Goal: Book appointment/travel/reservation

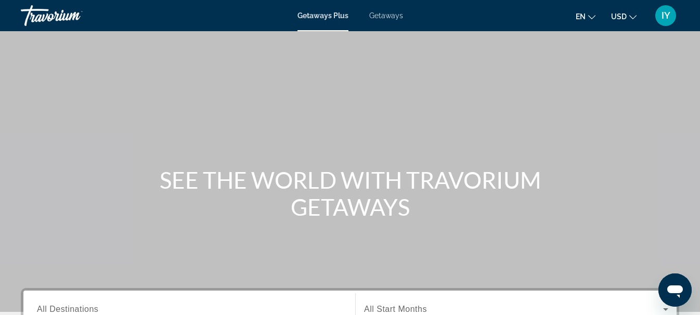
click at [390, 15] on span "Getaways" at bounding box center [386, 15] width 34 height 8
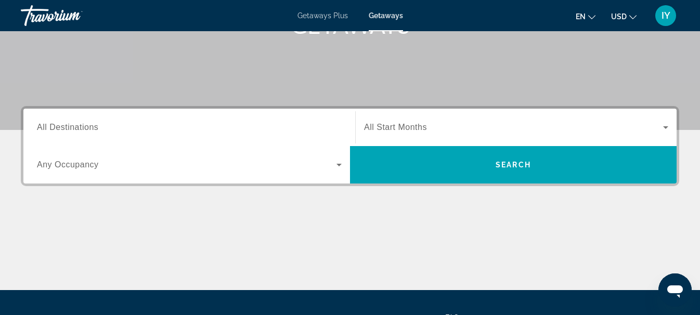
scroll to position [189, 0]
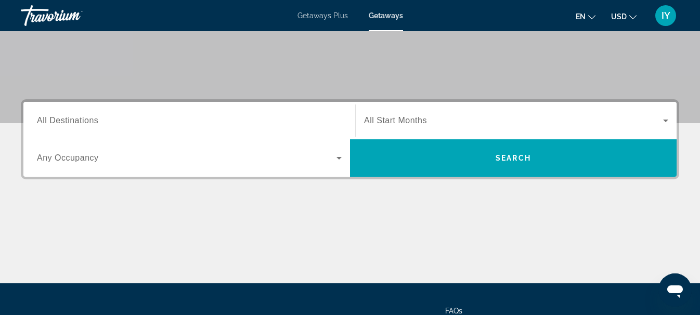
click at [54, 120] on span "All Destinations" at bounding box center [67, 120] width 61 height 9
click at [54, 120] on input "Destination All Destinations" at bounding box center [189, 121] width 305 height 12
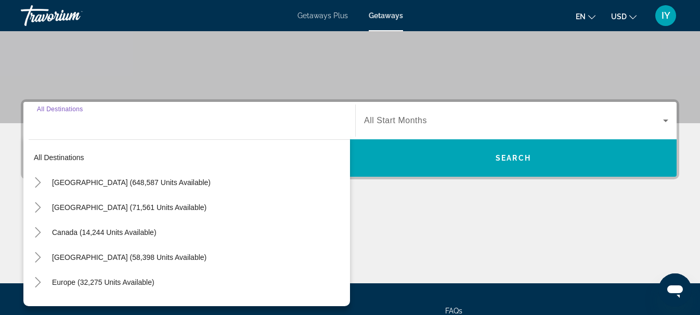
scroll to position [254, 0]
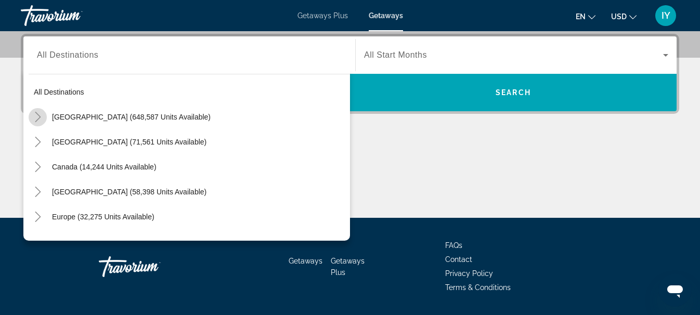
click at [40, 120] on icon "Toggle United States (648,587 units available)" at bounding box center [38, 117] width 10 height 10
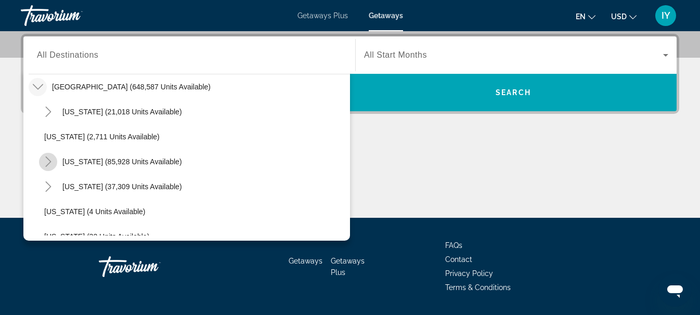
click at [47, 162] on icon "Toggle California (85,928 units available)" at bounding box center [48, 162] width 10 height 10
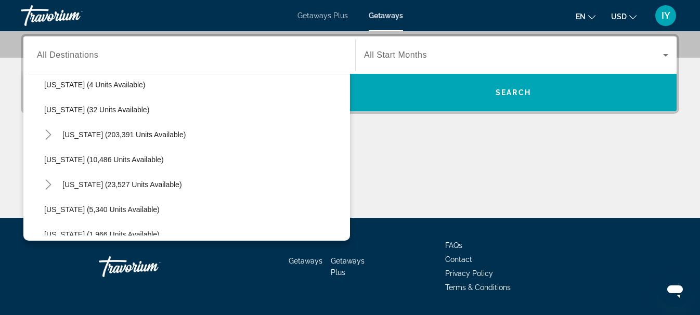
scroll to position [163, 0]
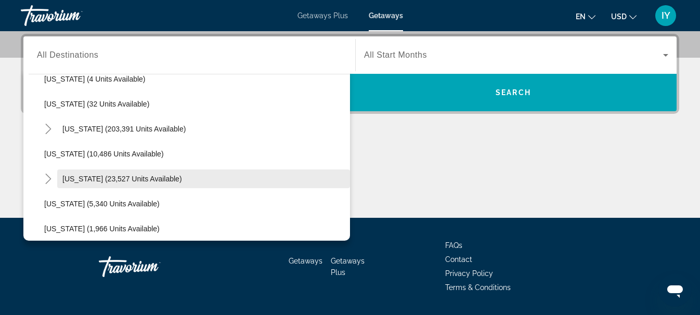
click at [124, 171] on span "Search widget" at bounding box center [203, 178] width 293 height 25
type input "**********"
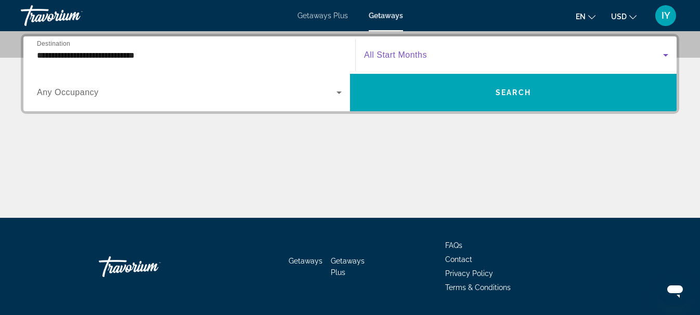
click at [664, 52] on icon "Search widget" at bounding box center [666, 55] width 12 height 12
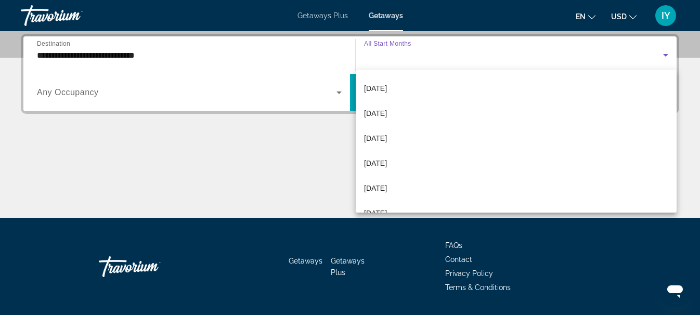
scroll to position [99, 0]
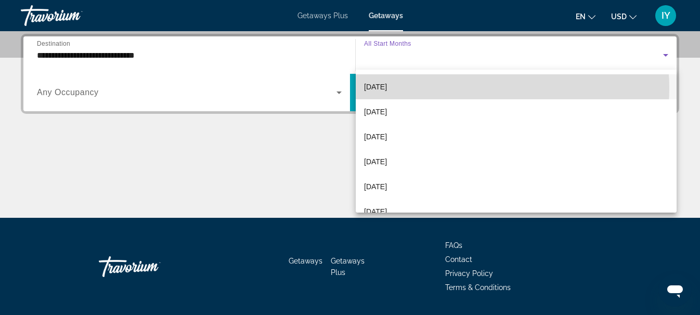
click at [491, 88] on mat-option "December 2025" at bounding box center [516, 86] width 321 height 25
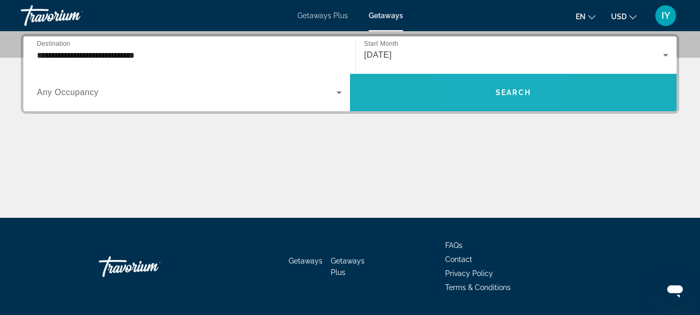
click at [491, 88] on span "Search widget" at bounding box center [513, 92] width 327 height 25
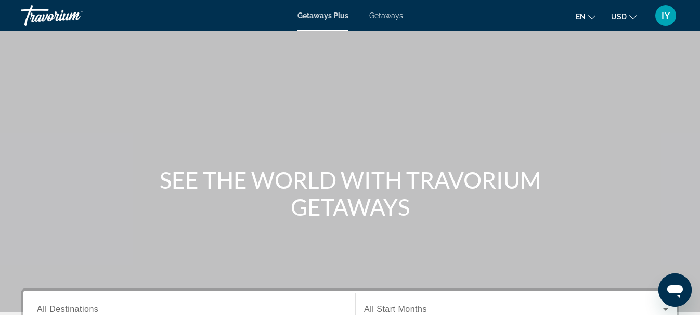
click at [379, 18] on span "Getaways" at bounding box center [386, 15] width 34 height 8
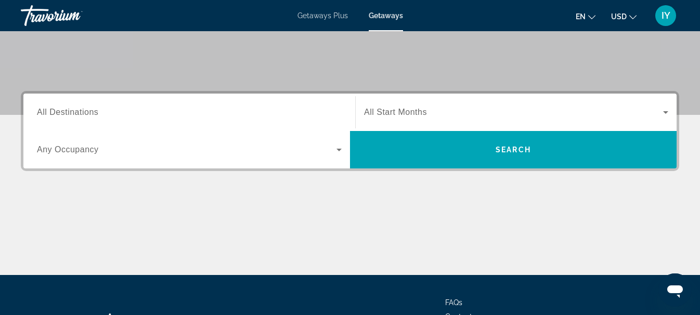
scroll to position [219, 0]
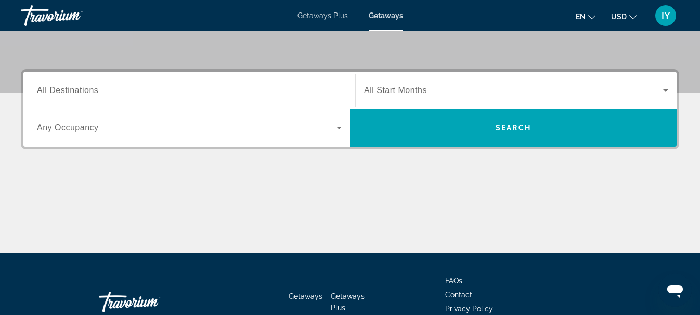
click at [55, 86] on span "All Destinations" at bounding box center [67, 90] width 61 height 9
click at [55, 86] on input "Destination All Destinations" at bounding box center [189, 91] width 305 height 12
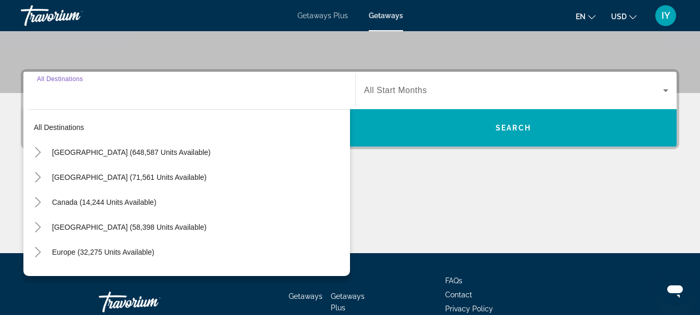
scroll to position [254, 0]
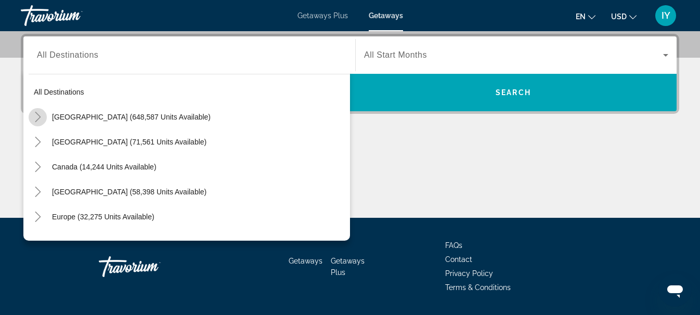
click at [40, 117] on icon "Toggle United States (648,587 units available)" at bounding box center [38, 117] width 6 height 10
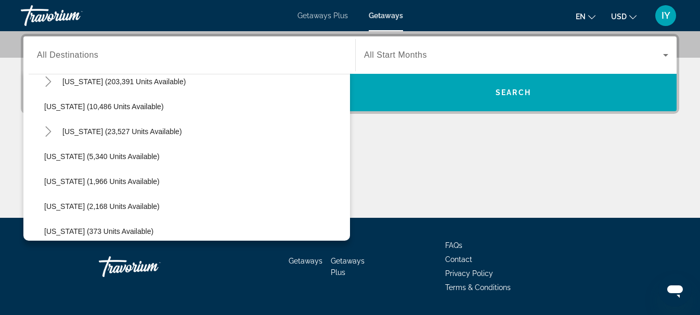
scroll to position [215, 0]
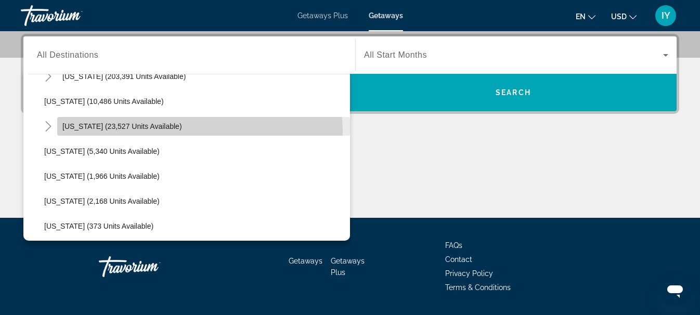
click at [144, 133] on span "Search widget" at bounding box center [203, 126] width 293 height 25
type input "**********"
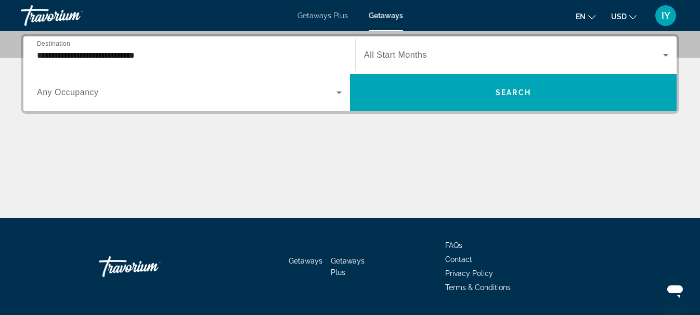
click at [426, 55] on span "All Start Months" at bounding box center [395, 54] width 63 height 9
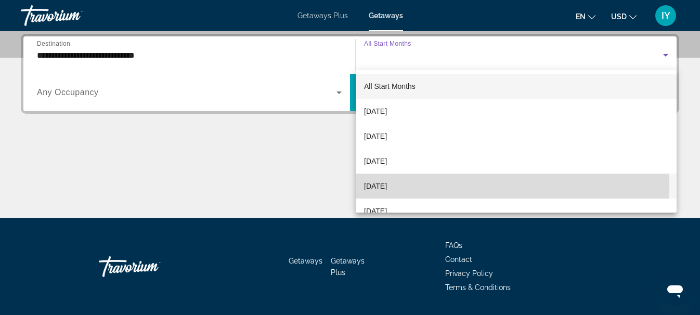
click at [444, 188] on mat-option "December 2025" at bounding box center [516, 186] width 321 height 25
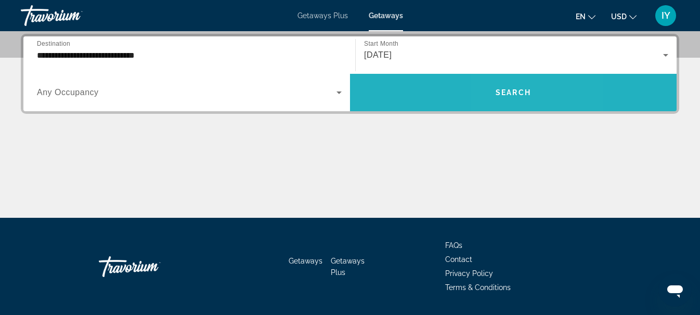
click at [508, 91] on span "Search" at bounding box center [513, 92] width 35 height 8
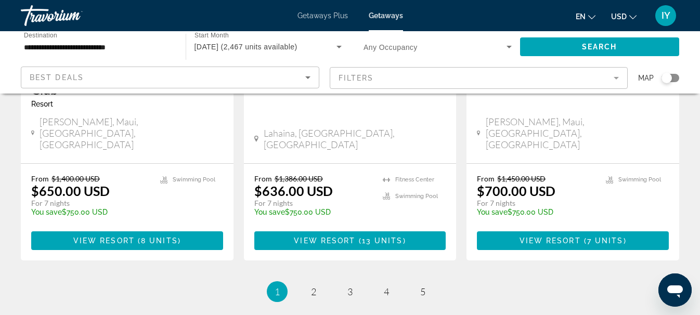
scroll to position [1458, 0]
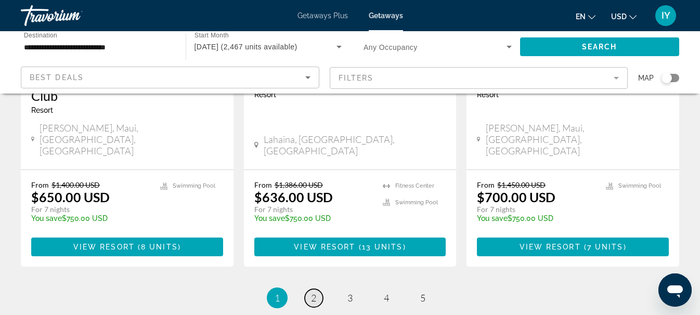
click at [312, 292] on span "2" at bounding box center [313, 297] width 5 height 11
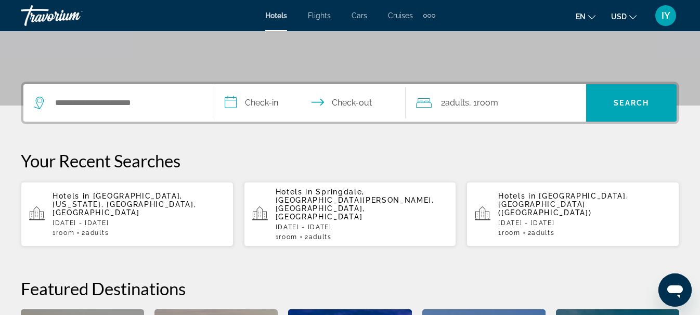
scroll to position [205, 0]
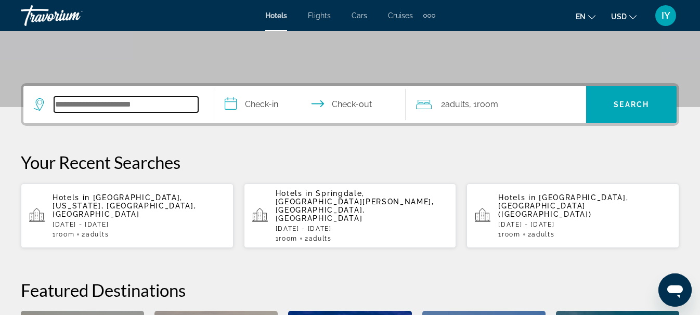
click at [63, 99] on input "Search widget" at bounding box center [126, 105] width 144 height 16
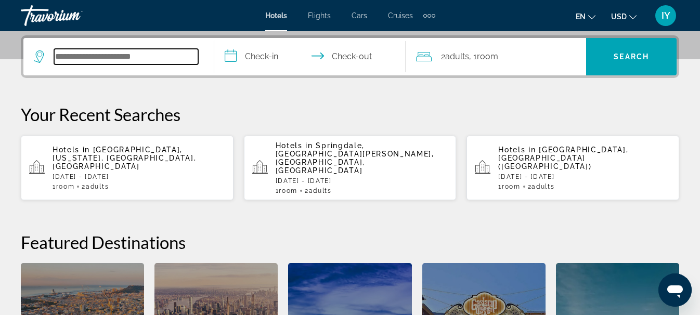
scroll to position [254, 0]
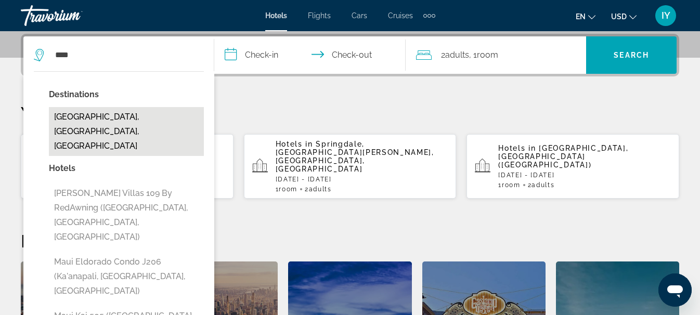
click at [101, 118] on button "[GEOGRAPHIC_DATA], [GEOGRAPHIC_DATA], [GEOGRAPHIC_DATA]" at bounding box center [126, 131] width 155 height 49
type input "**********"
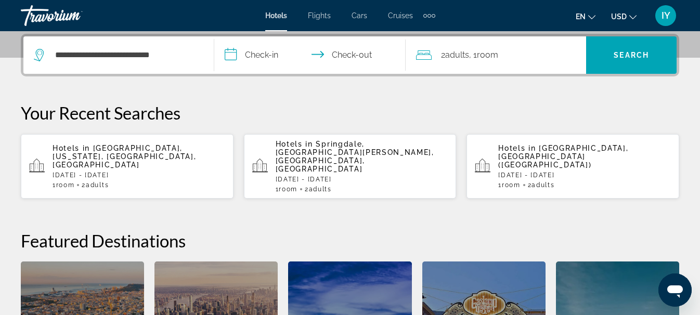
click at [232, 54] on input "**********" at bounding box center [311, 56] width 195 height 41
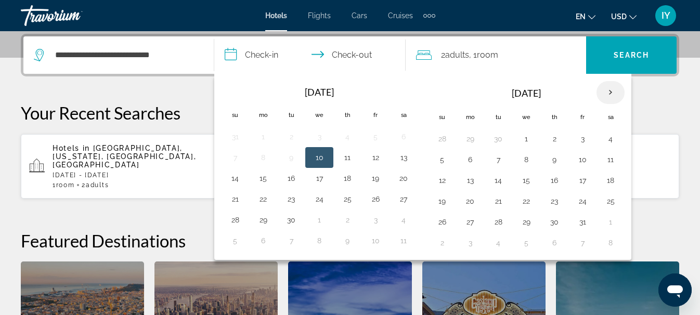
click at [608, 92] on th "Next month" at bounding box center [611, 92] width 28 height 23
click at [441, 201] on button "21" at bounding box center [442, 201] width 17 height 15
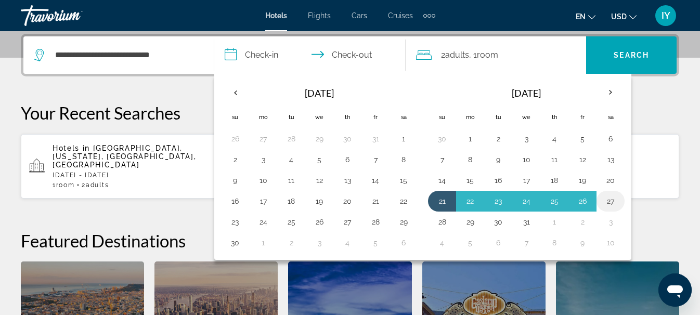
click at [611, 199] on button "27" at bounding box center [610, 201] width 17 height 15
type input "**********"
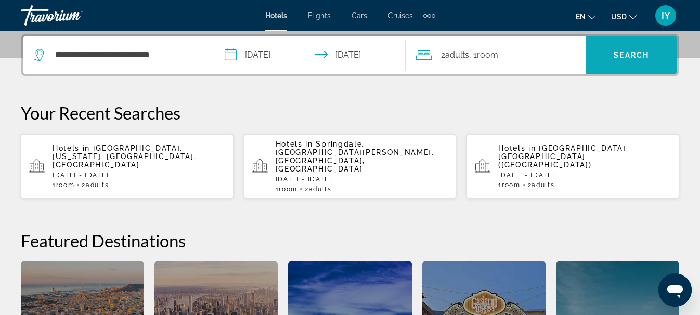
click at [629, 52] on span "Search" at bounding box center [631, 55] width 35 height 8
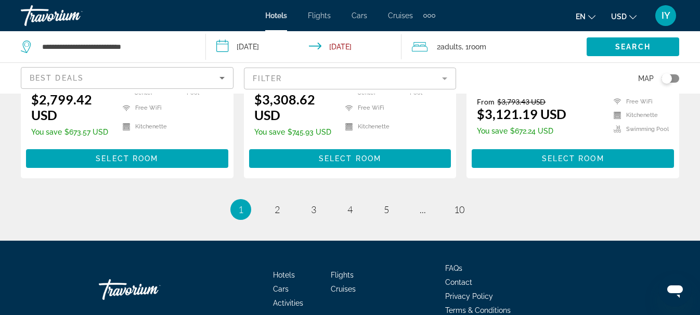
scroll to position [1573, 0]
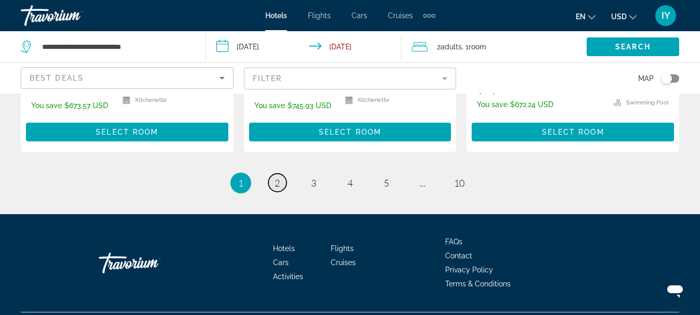
click at [276, 177] on span "2" at bounding box center [277, 182] width 5 height 11
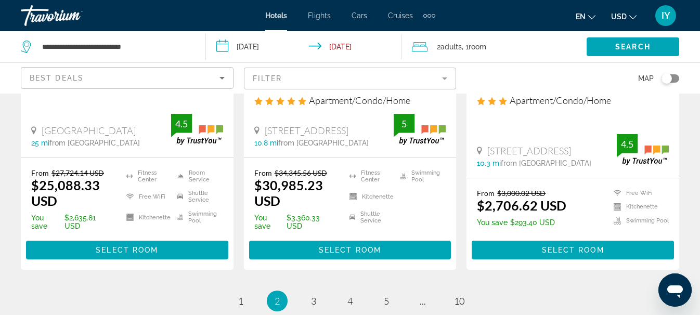
scroll to position [1463, 0]
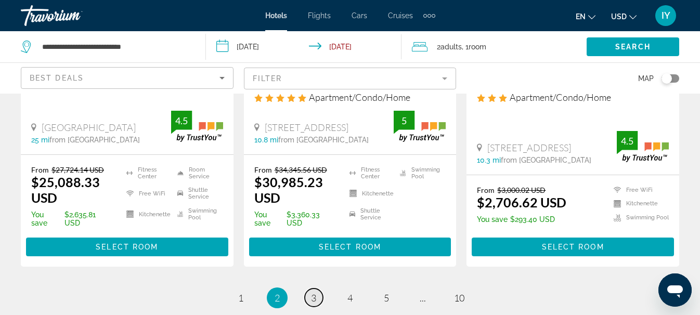
click at [318, 289] on link "page 3" at bounding box center [314, 298] width 18 height 18
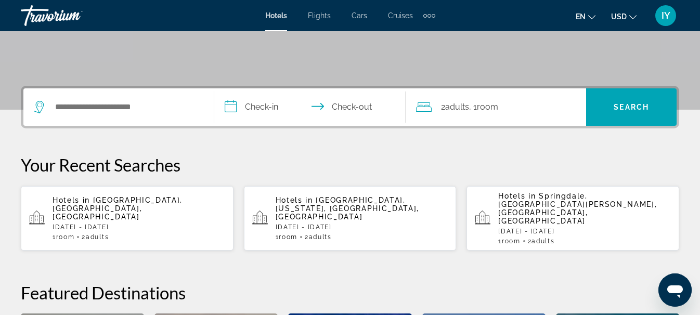
scroll to position [199, 0]
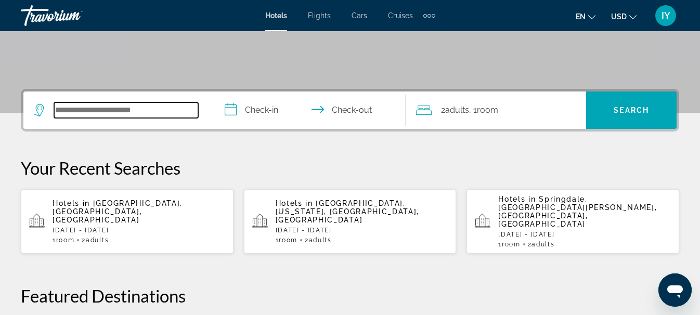
click at [97, 114] on input "Search widget" at bounding box center [126, 110] width 144 height 16
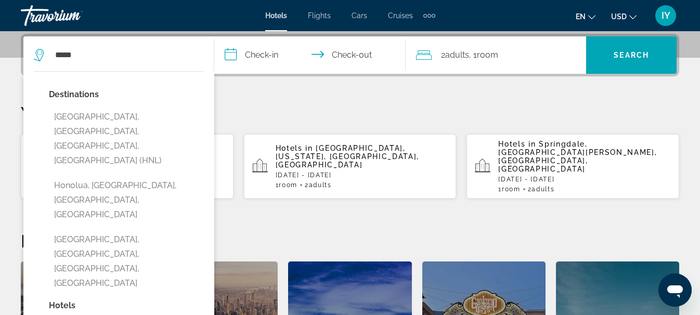
click at [97, 114] on button "[GEOGRAPHIC_DATA], [GEOGRAPHIC_DATA], [GEOGRAPHIC_DATA], [GEOGRAPHIC_DATA] (HNL)" at bounding box center [126, 138] width 155 height 63
type input "**********"
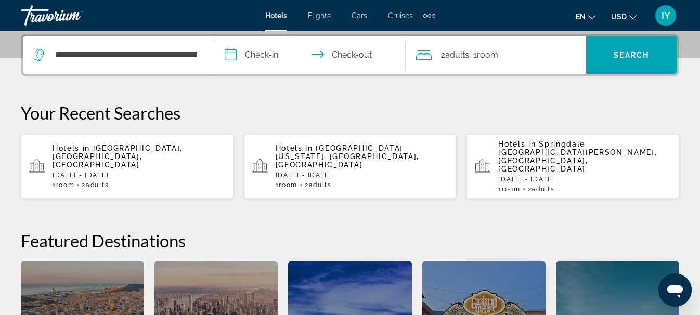
click at [235, 57] on input "**********" at bounding box center [311, 56] width 195 height 41
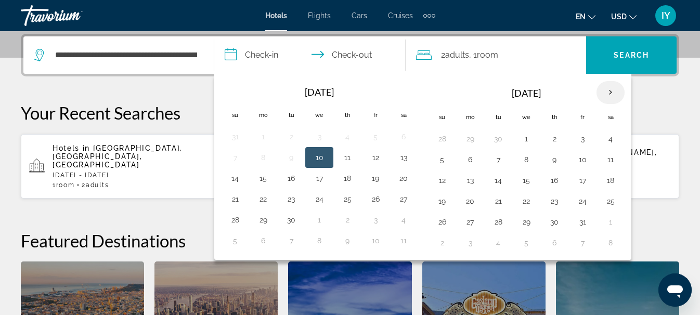
click at [608, 89] on th "Next month" at bounding box center [611, 92] width 28 height 23
click at [610, 92] on th "Next month" at bounding box center [611, 92] width 28 height 23
click at [445, 201] on button "21" at bounding box center [442, 201] width 17 height 15
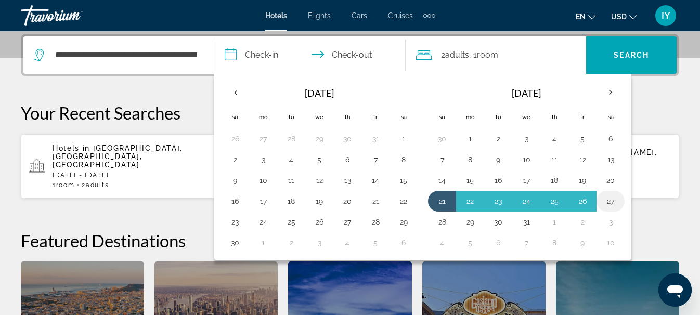
click at [610, 195] on button "27" at bounding box center [610, 201] width 17 height 15
type input "**********"
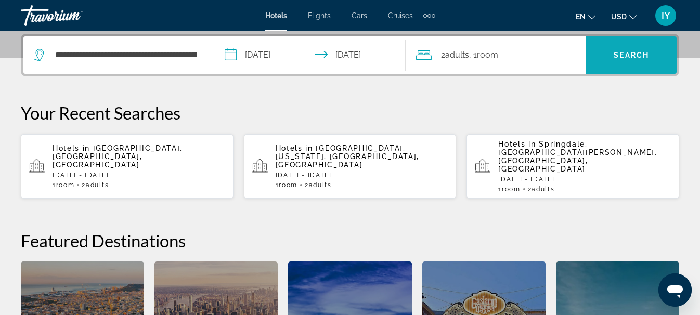
click at [632, 54] on span "Search" at bounding box center [631, 55] width 35 height 8
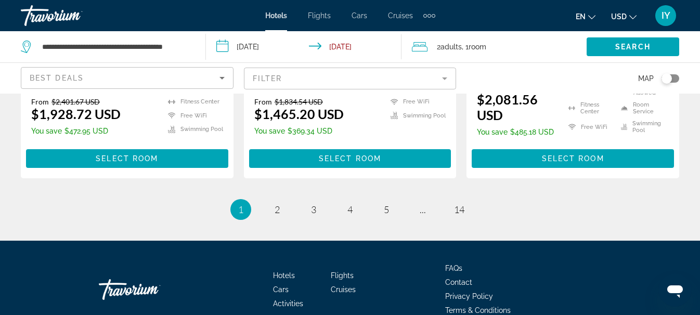
scroll to position [1593, 0]
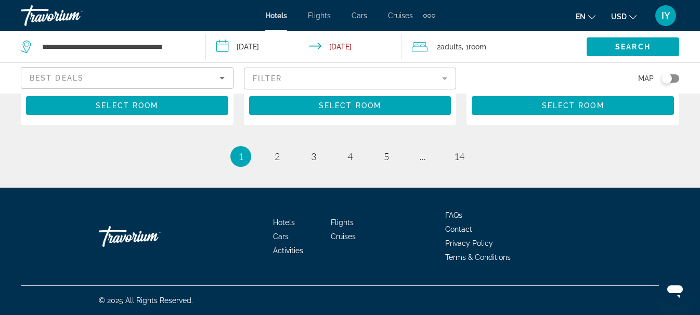
click at [233, 51] on input "**********" at bounding box center [306, 48] width 200 height 34
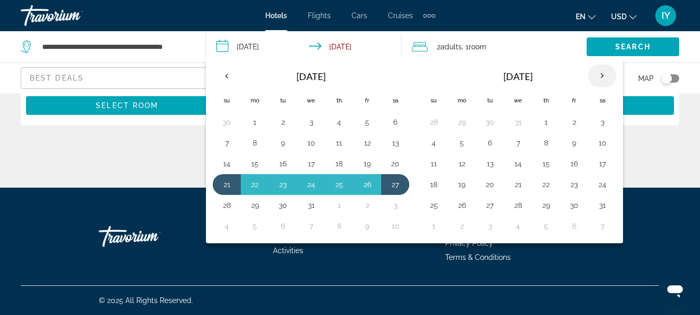
click at [600, 78] on th "Next month" at bounding box center [602, 76] width 28 height 23
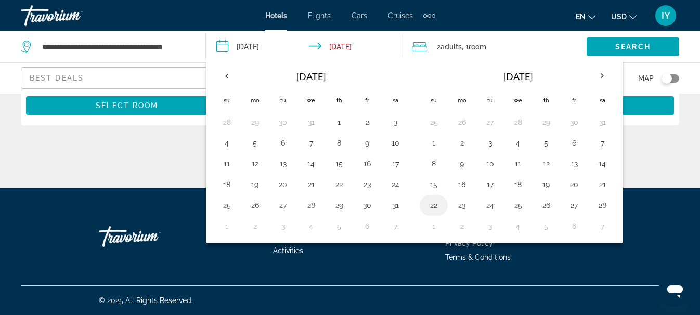
click at [430, 206] on button "22" at bounding box center [434, 205] width 17 height 15
click at [516, 206] on button "25" at bounding box center [518, 205] width 17 height 15
type input "**********"
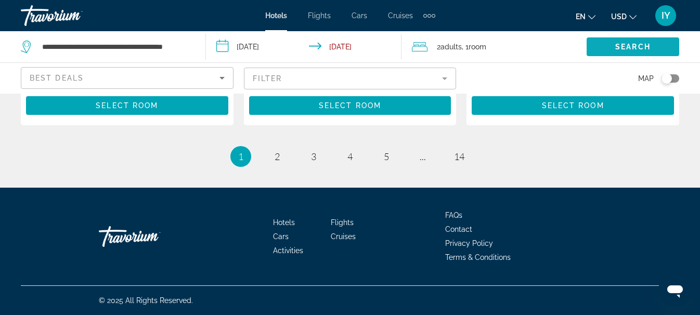
click at [627, 48] on span "Search" at bounding box center [632, 47] width 35 height 8
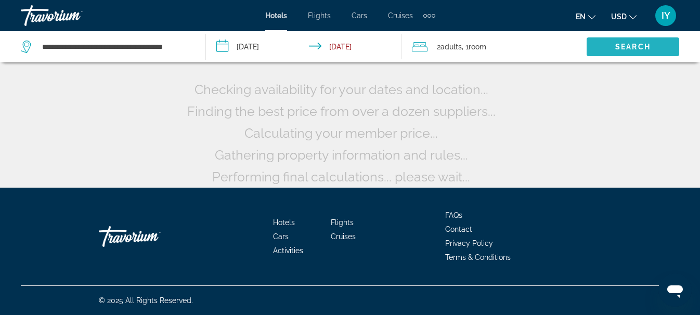
scroll to position [105, 0]
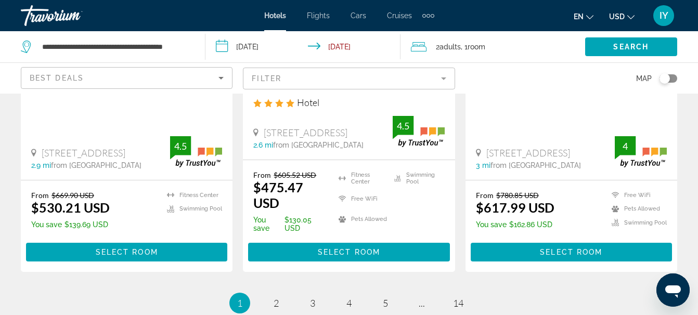
scroll to position [1468, 0]
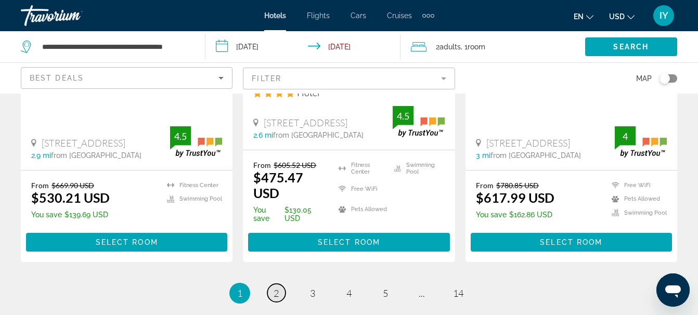
click at [276, 288] on span "2" at bounding box center [276, 293] width 5 height 11
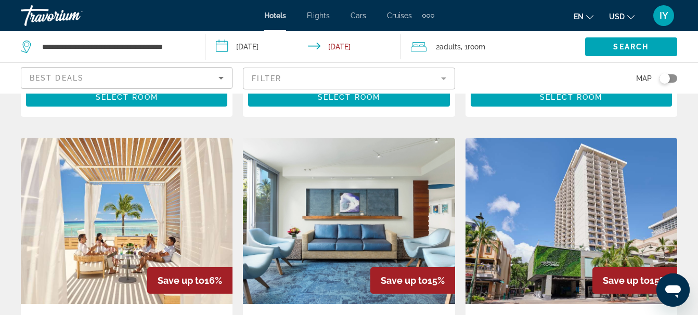
scroll to position [746, 0]
